Goal: Task Accomplishment & Management: Use online tool/utility

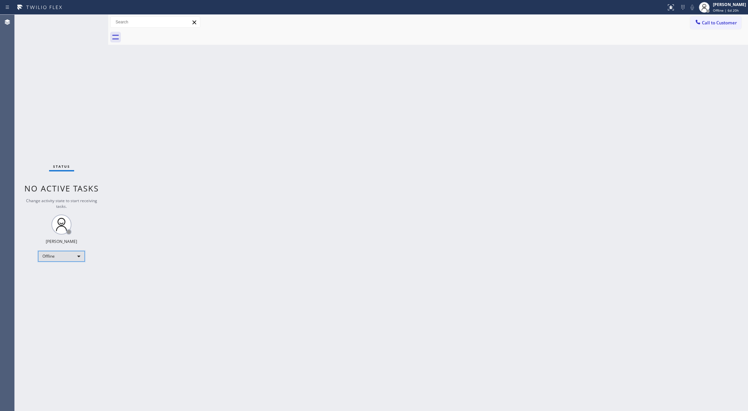
click at [64, 256] on div "Offline" at bounding box center [61, 256] width 47 height 11
click at [61, 273] on li "Available" at bounding box center [60, 274] width 45 height 8
click at [75, 254] on div "Offline" at bounding box center [61, 256] width 47 height 11
click at [309, 219] on div at bounding box center [374, 205] width 748 height 411
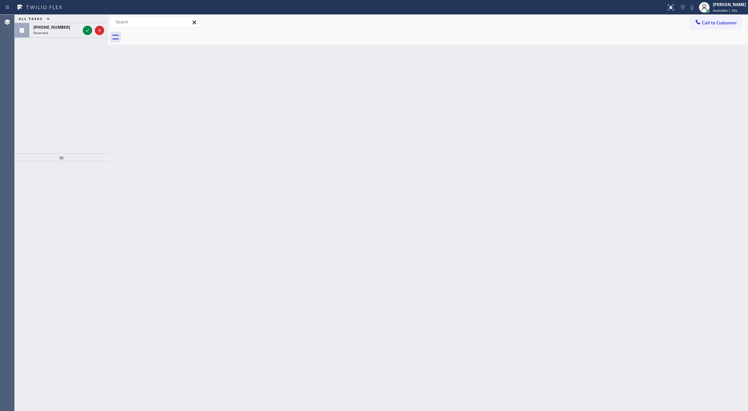
drag, startPoint x: 87, startPoint y: 28, endPoint x: 133, endPoint y: 278, distance: 253.9
click at [87, 28] on icon at bounding box center [87, 30] width 8 height 8
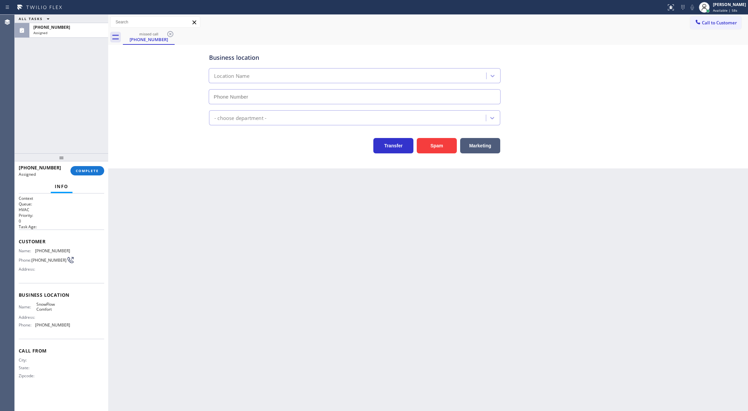
type input "[PHONE_NUMBER]"
drag, startPoint x: 19, startPoint y: 240, endPoint x: 83, endPoint y: 326, distance: 107.6
click at [83, 326] on div "Context Queue: HVAC Priority: 0 Task Age: Customer Name: [PHONE_NUMBER] Phone: …" at bounding box center [61, 292] width 85 height 194
copy div "Customer Name: [PHONE_NUMBER] Phone: [PHONE_NUMBER] Address: Business location …"
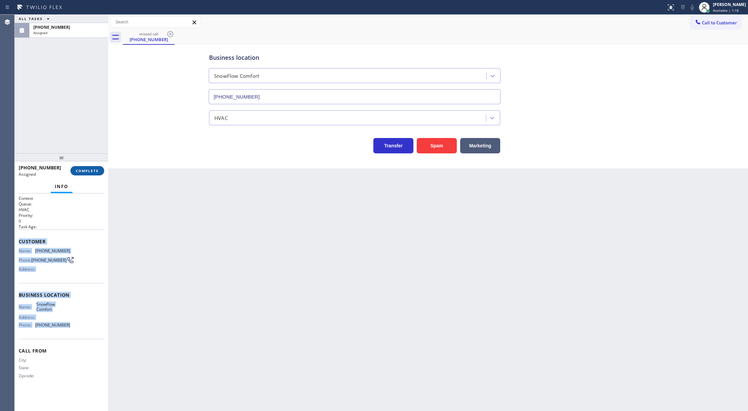
click at [78, 173] on button "COMPLETE" at bounding box center [87, 170] width 34 height 9
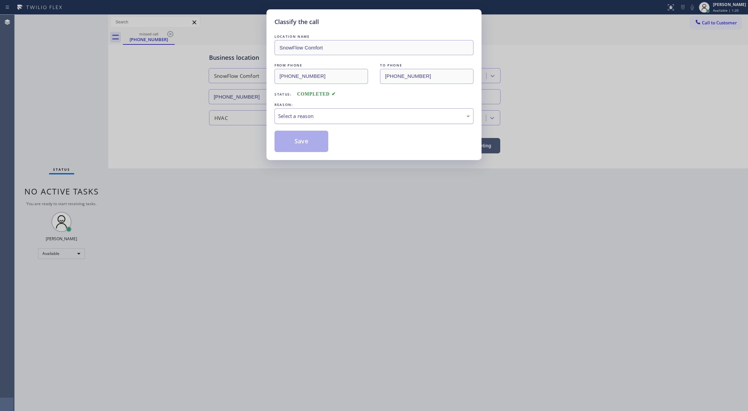
click at [330, 117] on div "Select a reason" at bounding box center [374, 116] width 192 height 8
click at [294, 144] on button "Save" at bounding box center [302, 141] width 54 height 21
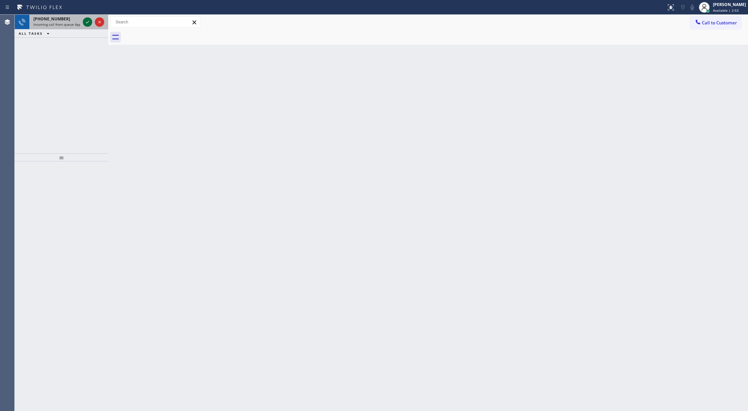
click at [86, 23] on icon at bounding box center [87, 22] width 3 height 3
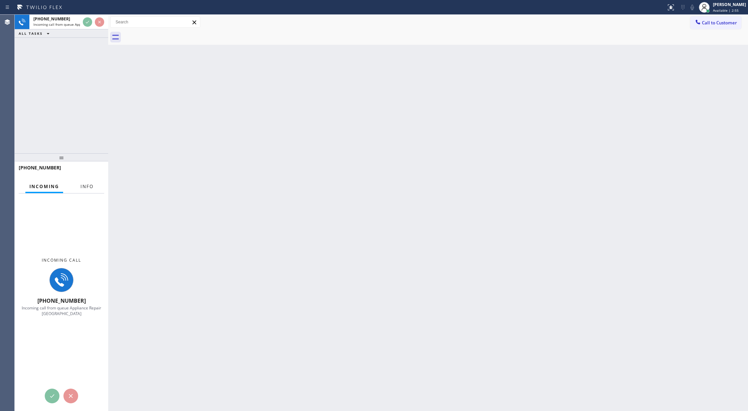
click at [86, 189] on span "Info" at bounding box center [86, 186] width 13 height 6
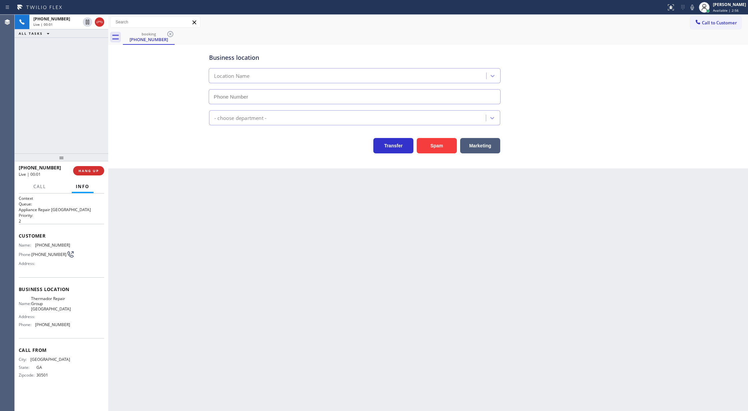
type input "[PHONE_NUMBER]"
click at [432, 144] on button "Spam" at bounding box center [437, 145] width 40 height 15
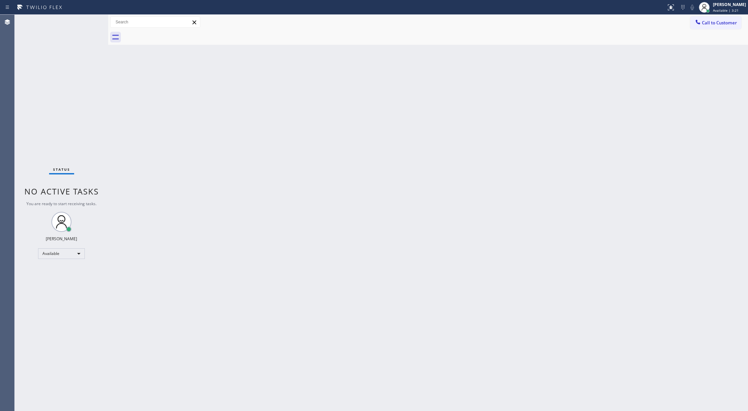
drag, startPoint x: 178, startPoint y: 203, endPoint x: 194, endPoint y: 268, distance: 67.0
click at [178, 204] on div "Back to Dashboard Change Sender ID Customers Technicians Select a contact Outbo…" at bounding box center [428, 213] width 640 height 396
click at [74, 254] on div "Available" at bounding box center [61, 253] width 47 height 11
drag, startPoint x: 66, startPoint y: 287, endPoint x: 79, endPoint y: 282, distance: 14.7
click at [67, 286] on li "Break" at bounding box center [60, 288] width 45 height 8
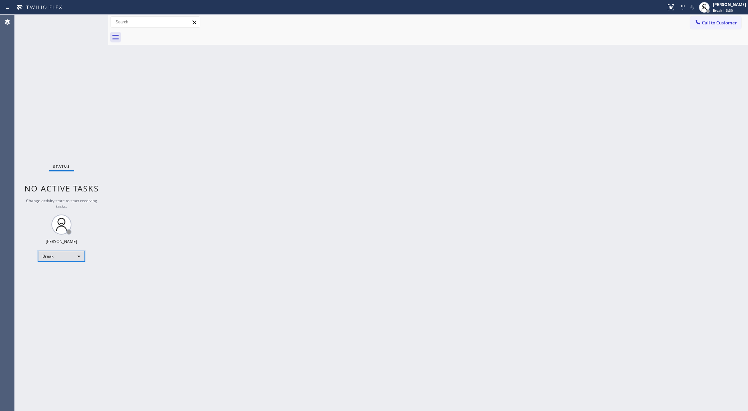
click at [78, 254] on div "Break" at bounding box center [61, 256] width 47 height 11
click at [69, 275] on li "Available" at bounding box center [60, 274] width 45 height 8
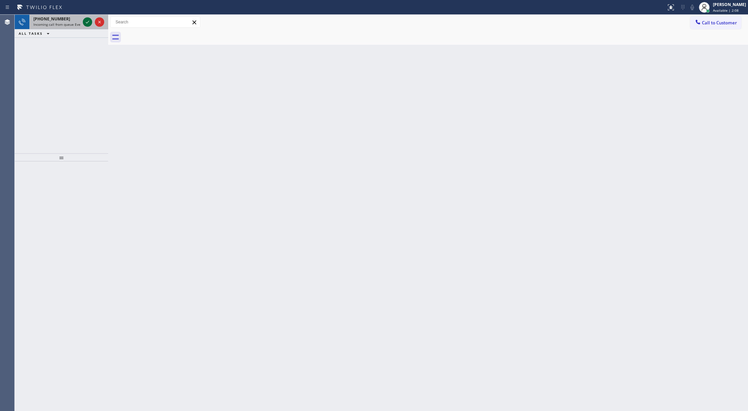
click at [87, 22] on icon at bounding box center [87, 22] width 8 height 8
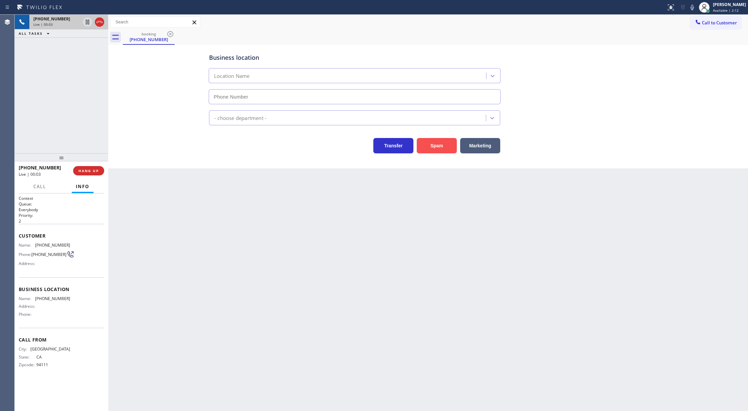
click at [441, 146] on button "Spam" at bounding box center [437, 145] width 40 height 15
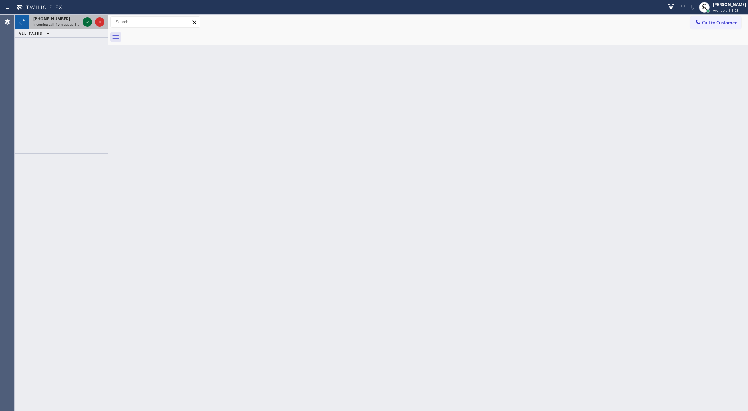
click at [86, 23] on icon at bounding box center [87, 22] width 8 height 8
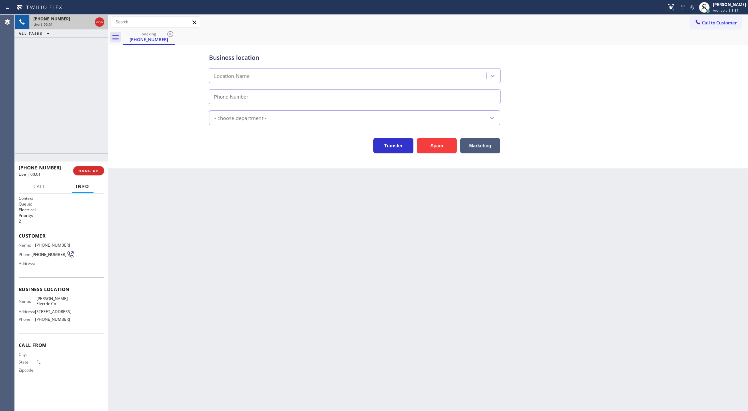
type input "[PHONE_NUMBER]"
click at [437, 144] on button "Spam" at bounding box center [437, 145] width 40 height 15
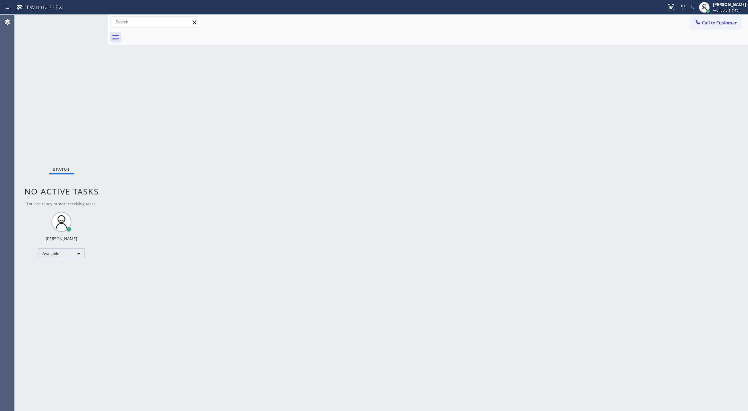
click at [89, 21] on div "Status No active tasks You are ready to start receiving tasks. [PERSON_NAME] Av…" at bounding box center [62, 213] width 94 height 396
click at [76, 251] on div "Available" at bounding box center [61, 253] width 47 height 11
click at [74, 265] on li "Offline" at bounding box center [60, 263] width 45 height 8
drag, startPoint x: 720, startPoint y: 7, endPoint x: 727, endPoint y: 71, distance: 64.8
click at [720, 8] on div "[PERSON_NAME] Offline | 1s" at bounding box center [730, 7] width 36 height 12
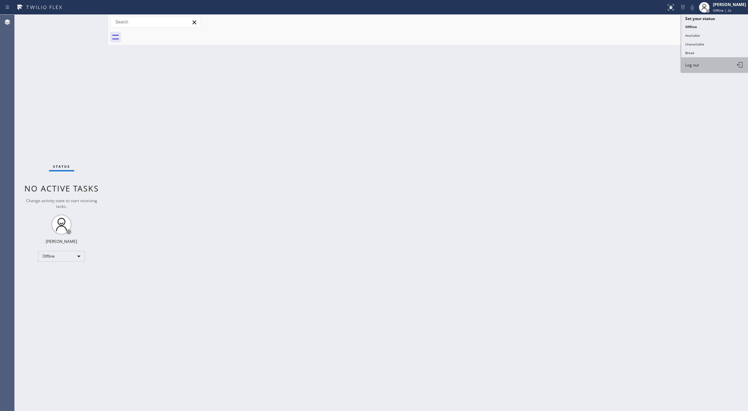
click at [698, 60] on button "Log out" at bounding box center [714, 64] width 67 height 15
